Goal: Task Accomplishment & Management: Complete application form

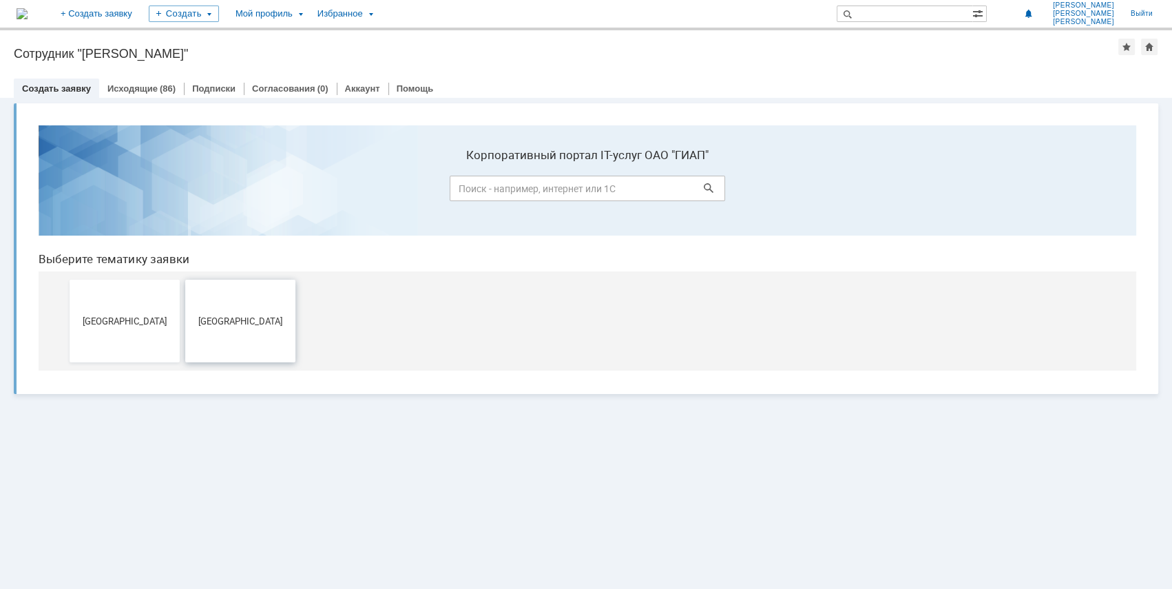
click at [266, 286] on button "Новомосковск" at bounding box center [240, 321] width 110 height 83
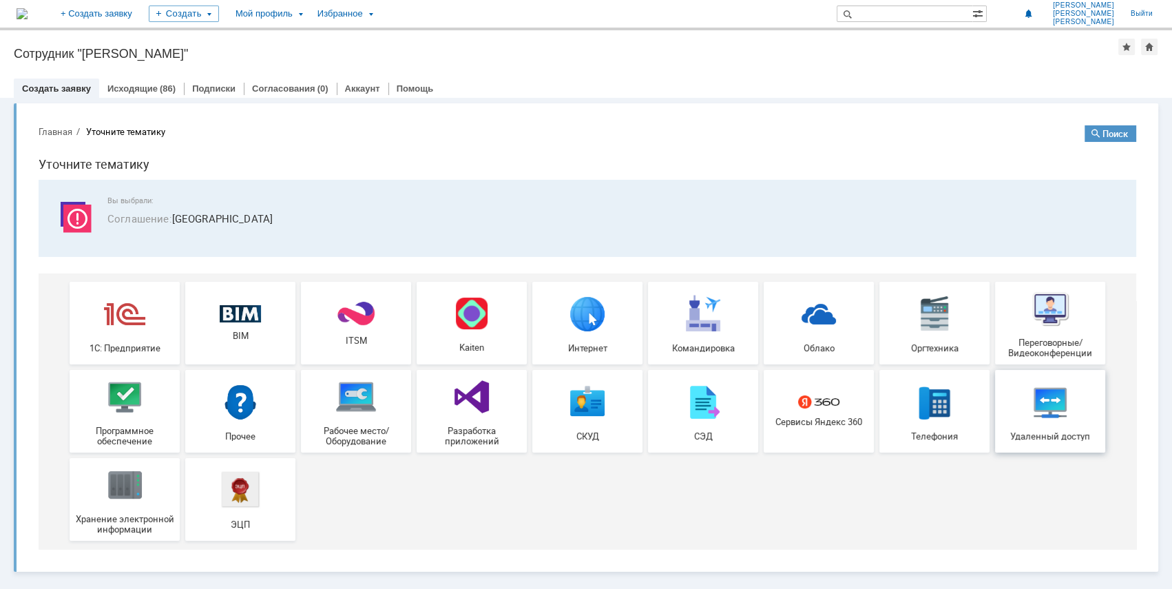
click at [1052, 402] on img at bounding box center [1049, 401] width 41 height 41
click at [899, 330] on div "Оргтехника" at bounding box center [934, 323] width 102 height 60
click at [373, 413] on img at bounding box center [355, 396] width 41 height 41
click at [362, 408] on img at bounding box center [355, 396] width 41 height 41
click at [1021, 421] on div "Удаленный доступ" at bounding box center [1050, 411] width 102 height 60
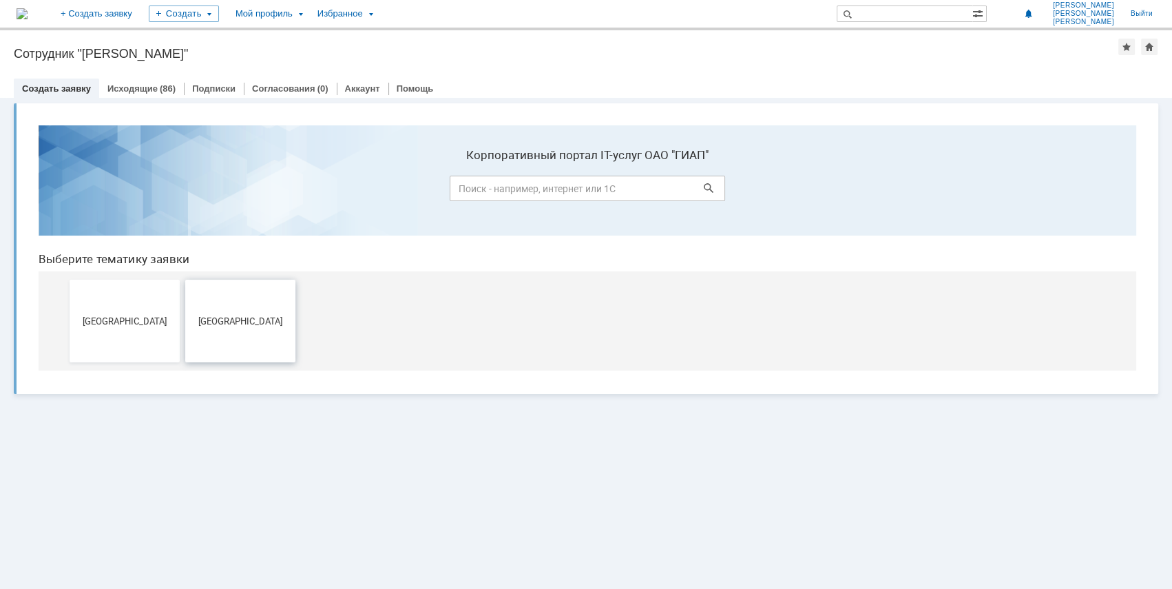
click at [271, 340] on button "Новомосковск" at bounding box center [240, 321] width 110 height 83
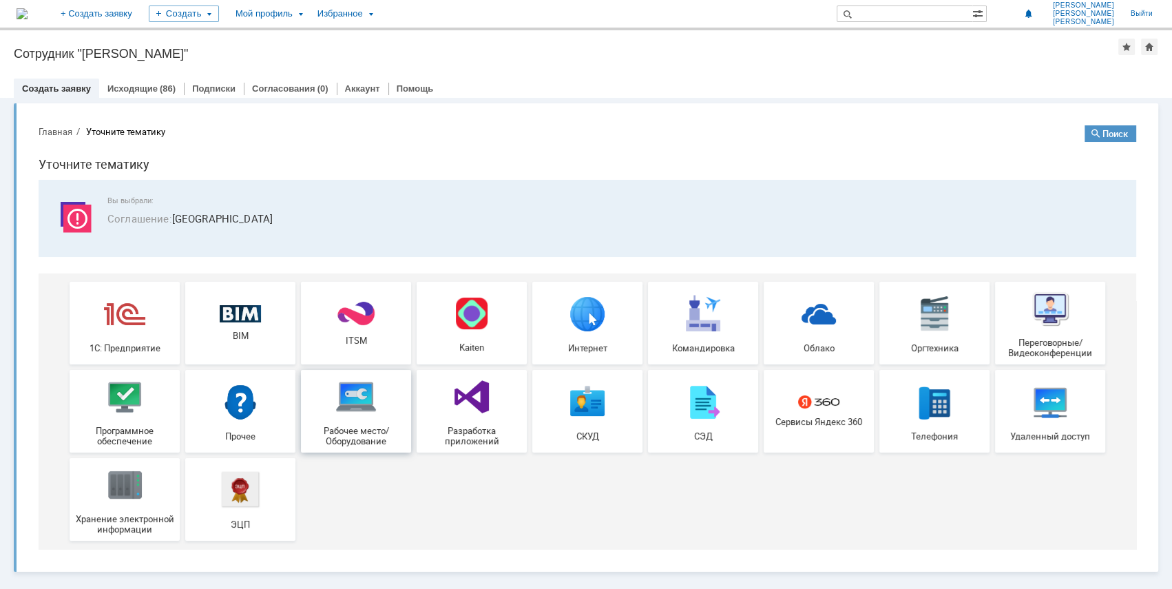
click at [346, 428] on span "Рабочее место/Оборудование" at bounding box center [356, 436] width 102 height 21
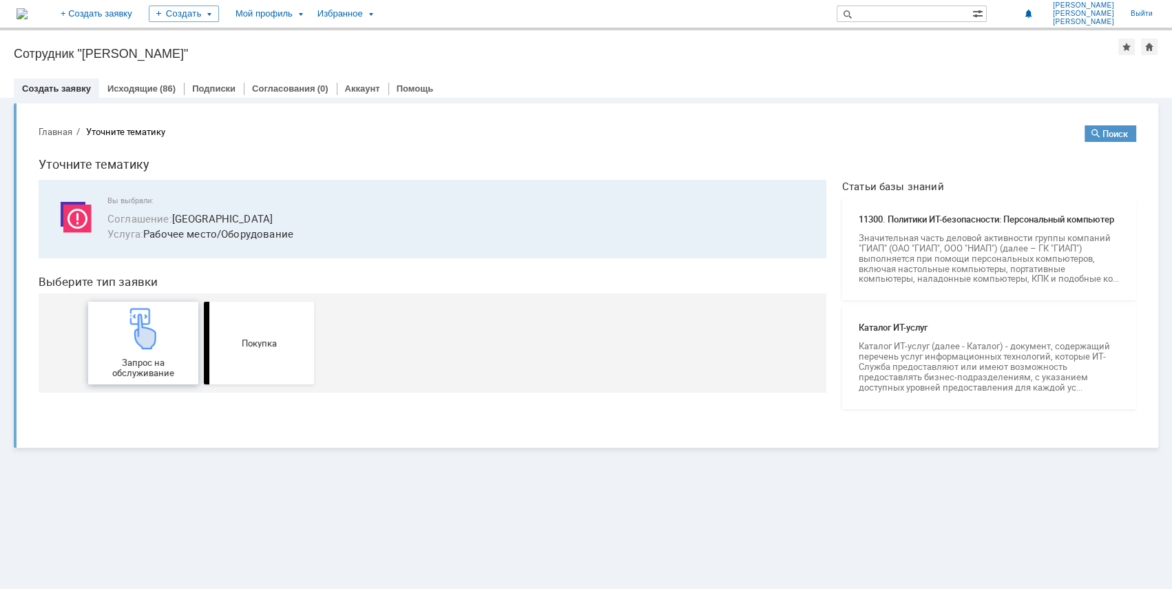
click at [130, 357] on span "Запрос на обслуживание" at bounding box center [143, 367] width 102 height 21
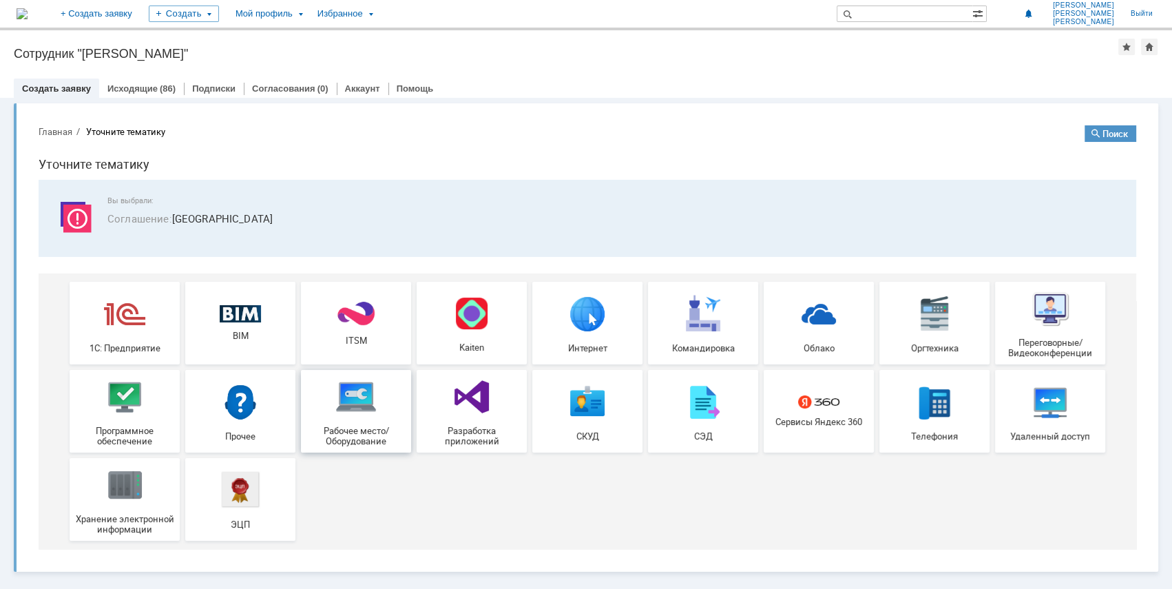
click at [355, 410] on img at bounding box center [355, 396] width 41 height 41
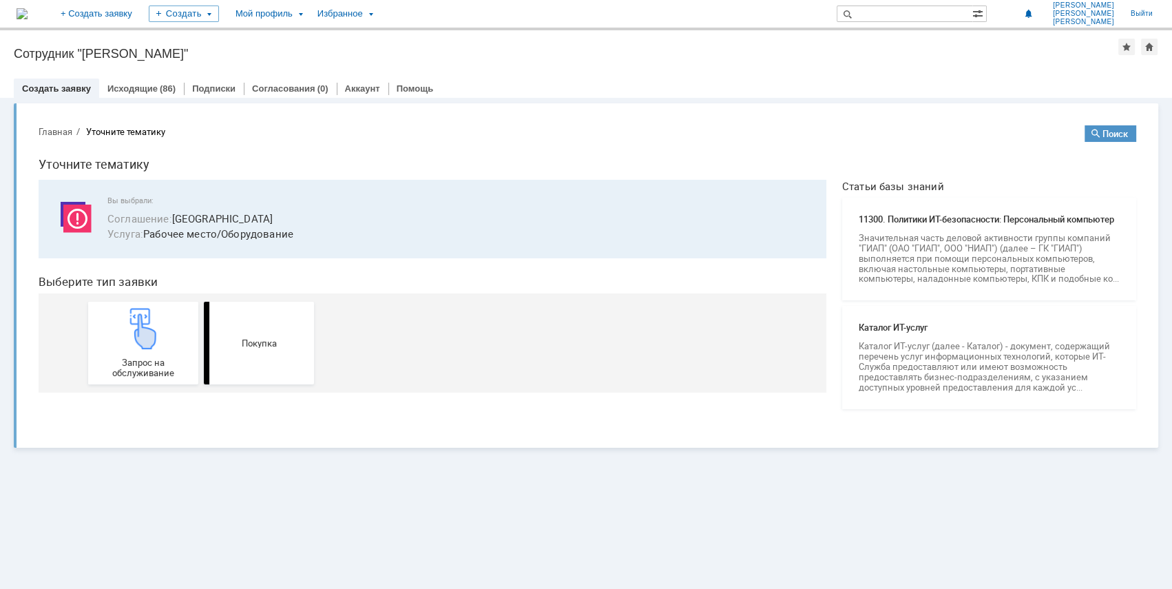
click at [760, 391] on div "Запрос на обслуживание Покупка" at bounding box center [435, 342] width 694 height 99
click at [452, 454] on div "Витрина услуг" at bounding box center [586, 343] width 1172 height 491
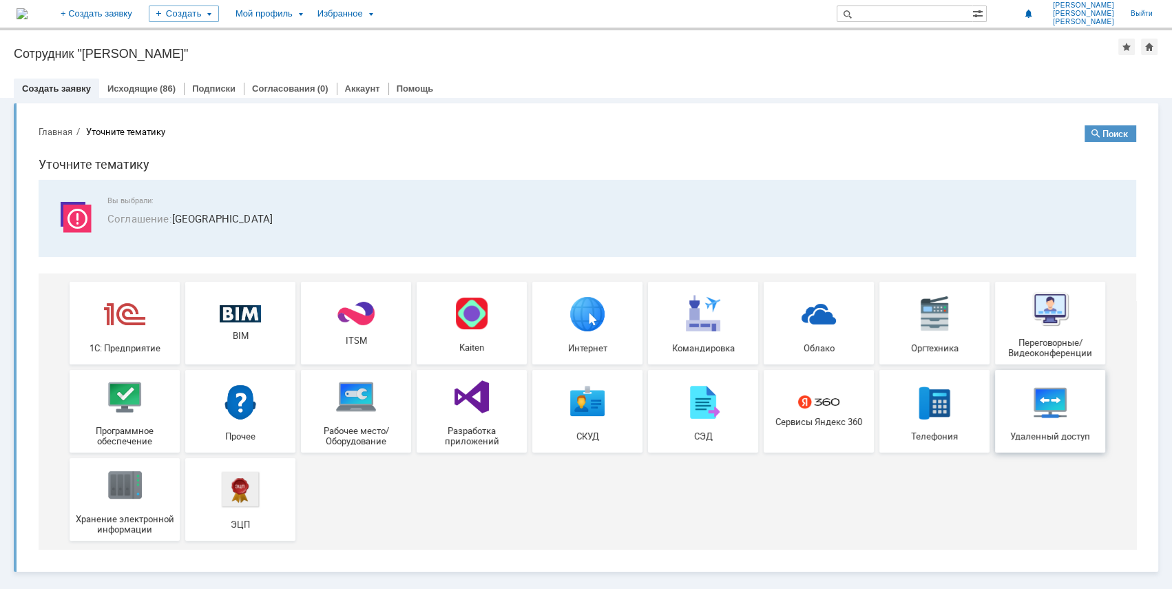
click at [1070, 405] on div "Удаленный доступ" at bounding box center [1050, 411] width 102 height 60
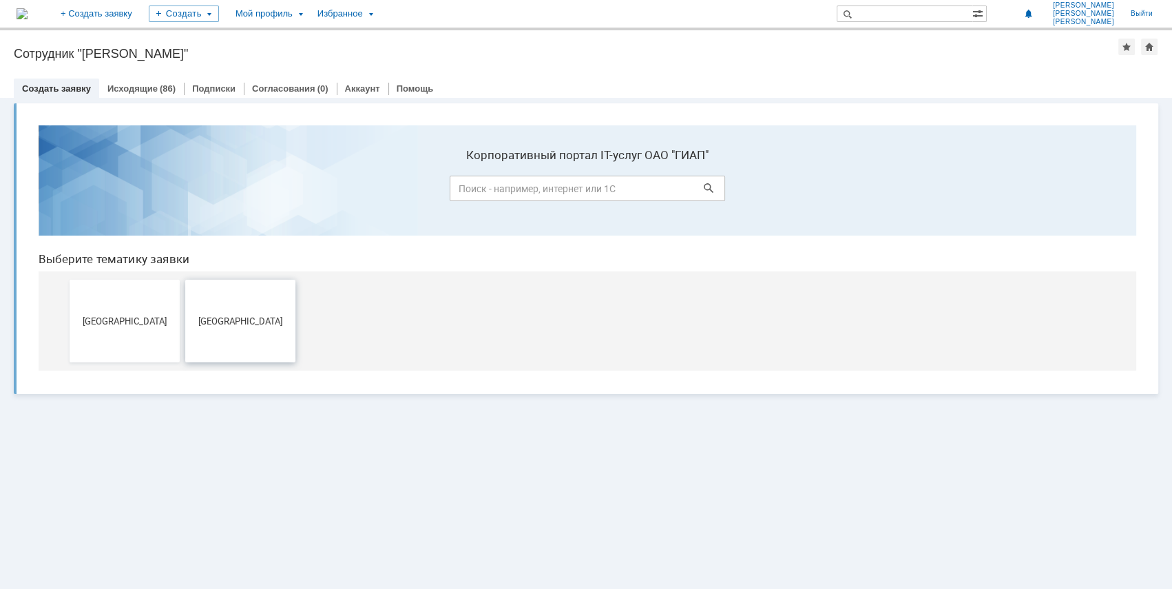
click at [249, 284] on button "Новомосковск" at bounding box center [240, 321] width 110 height 83
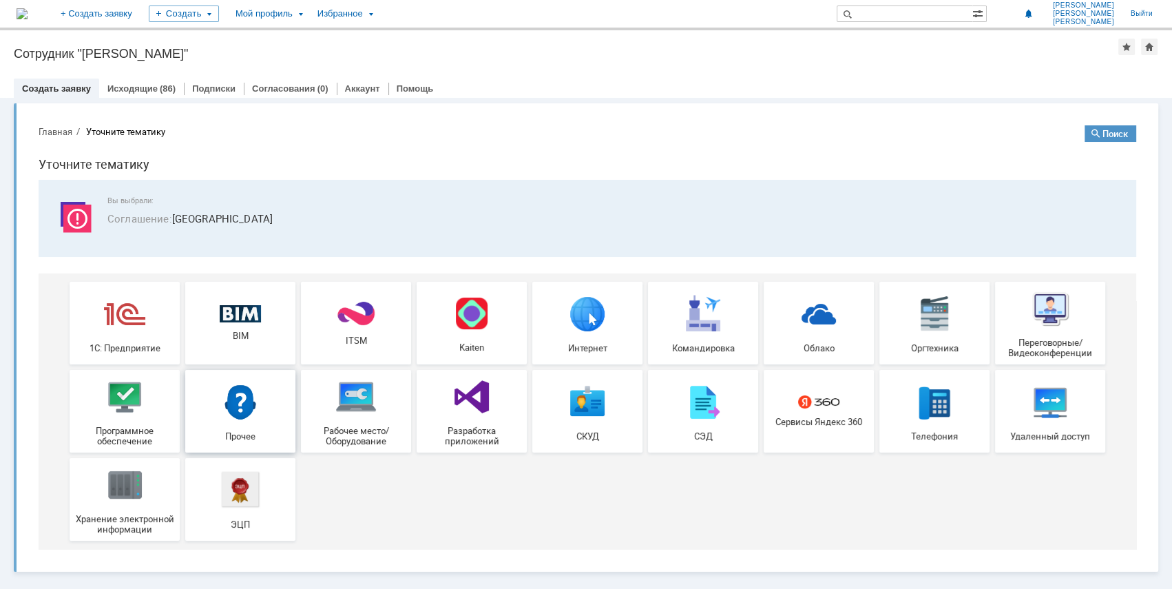
click at [237, 415] on img at bounding box center [240, 401] width 41 height 41
click at [353, 413] on img at bounding box center [355, 396] width 41 height 41
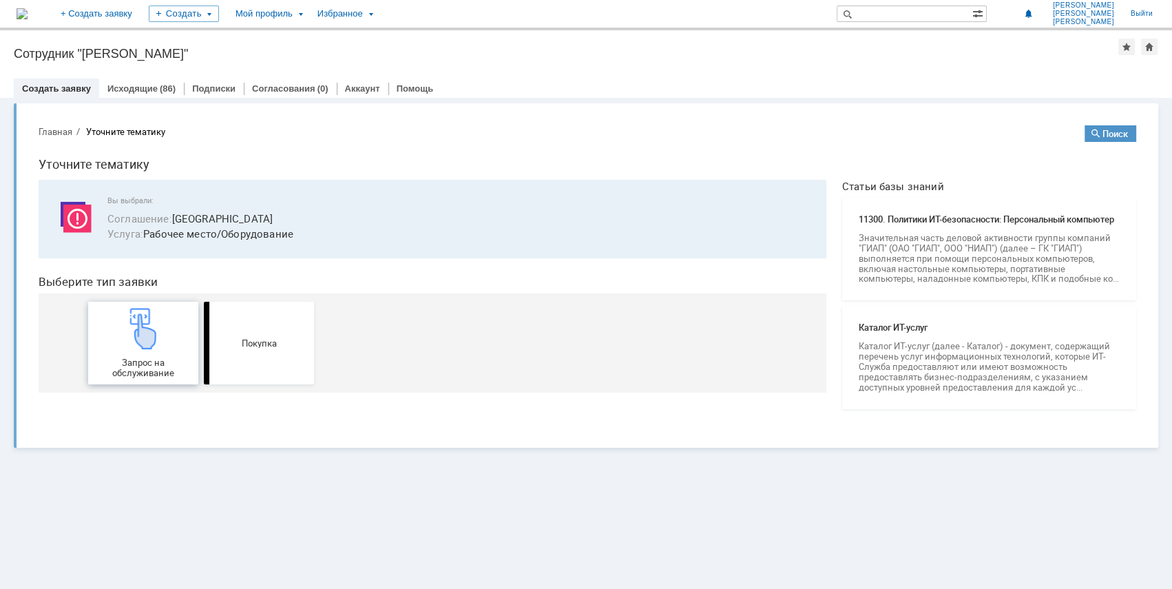
click at [167, 342] on div "Запрос на обслуживание" at bounding box center [143, 343] width 102 height 70
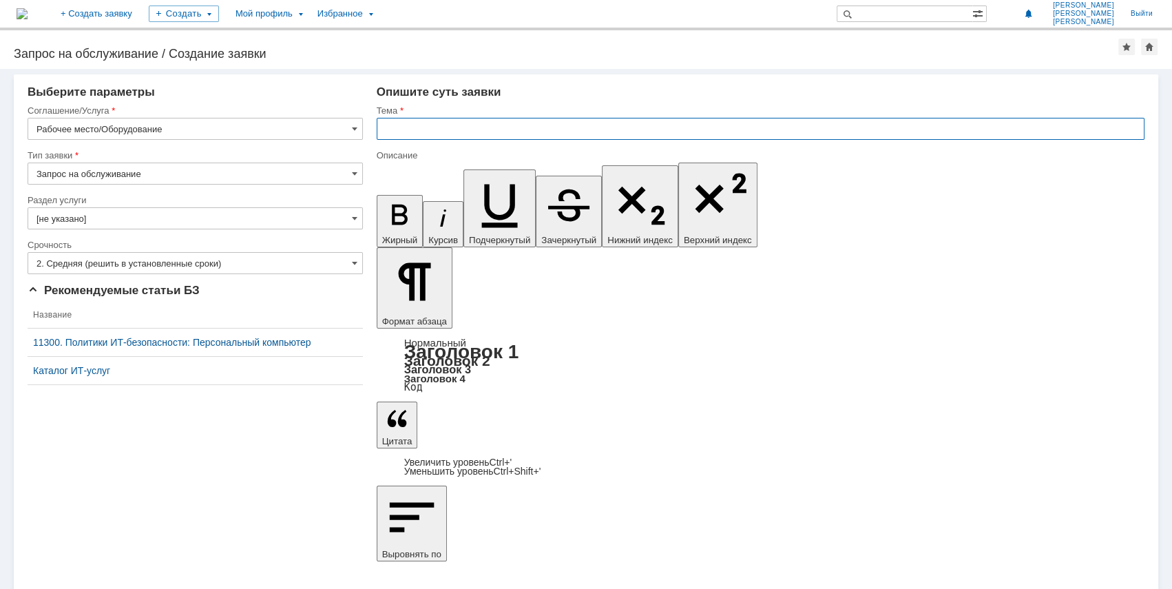
click at [445, 122] on input "text" at bounding box center [761, 129] width 768 height 22
type input "Д"
type input "Вынос компьютерного оборудования для дистанционной работы"
drag, startPoint x: 434, startPoint y: 4534, endPoint x: 426, endPoint y: 4519, distance: 17.3
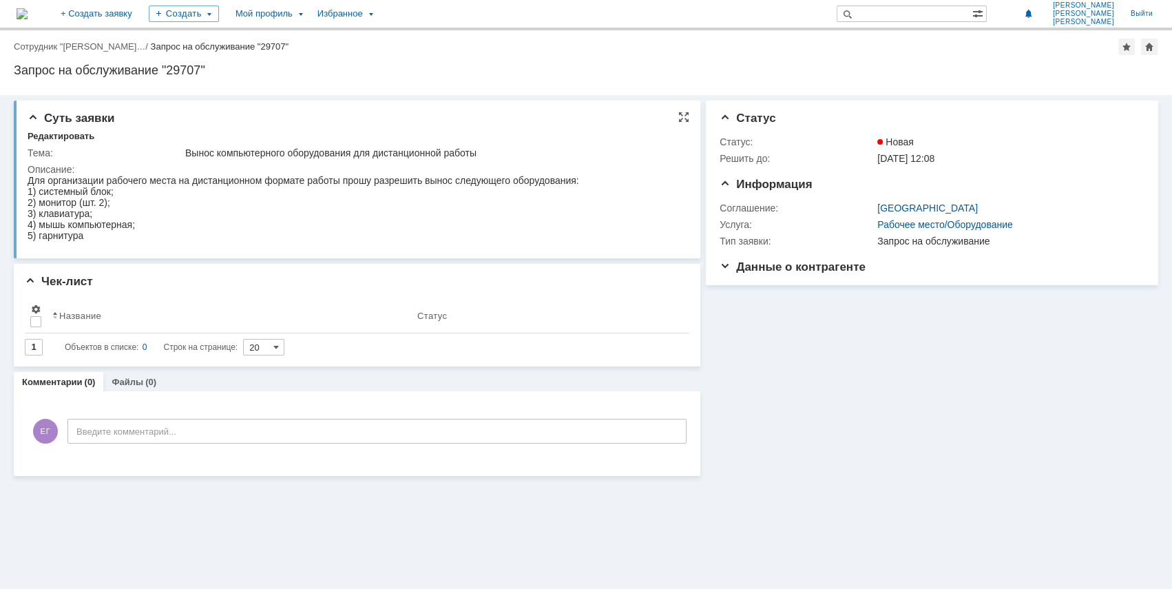
drag, startPoint x: 256, startPoint y: 233, endPoint x: 260, endPoint y: 225, distance: 8.3
click at [256, 234] on div "5) гарнитура" at bounding box center [304, 235] width 552 height 11
